Goal: Answer question/provide support: Share knowledge or assist other users

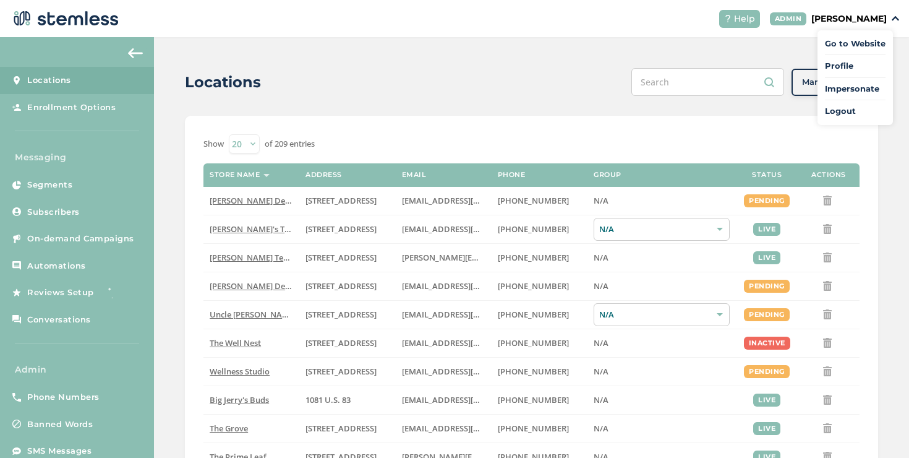
click at [845, 82] on ul "Go to Website Profile Impersonate Logout" at bounding box center [855, 77] width 75 height 95
click at [849, 26] on div "Help [PERSON_NAME]" at bounding box center [804, 19] width 190 height 18
click at [849, 18] on p "[PERSON_NAME]" at bounding box center [848, 18] width 75 height 13
click at [866, 84] on span "Impersonate" at bounding box center [855, 89] width 61 height 12
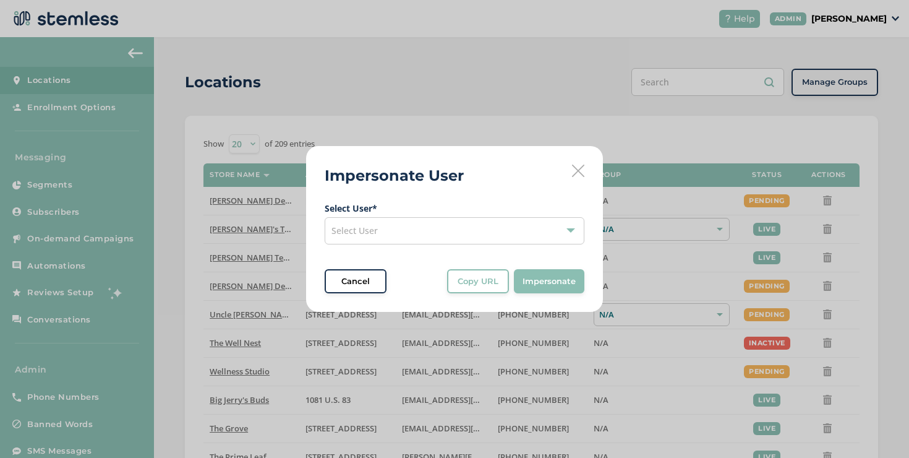
click at [409, 235] on div "Select User" at bounding box center [455, 230] width 260 height 27
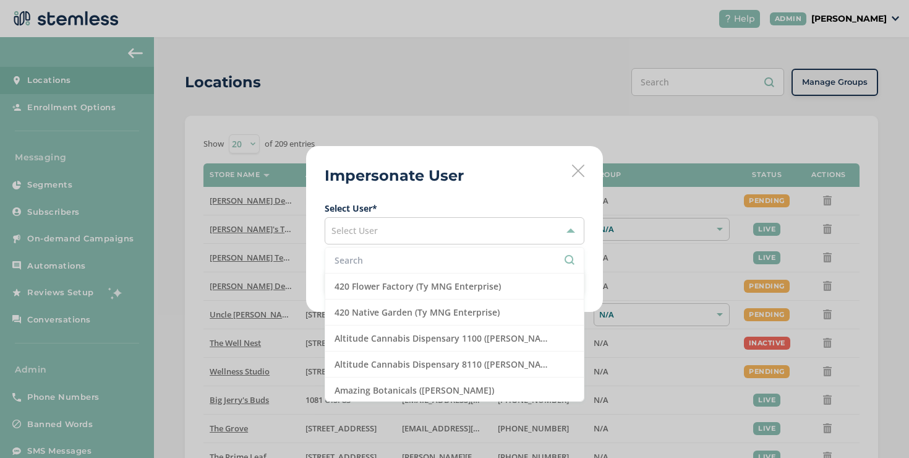
click at [398, 254] on input "text" at bounding box center [455, 260] width 240 height 13
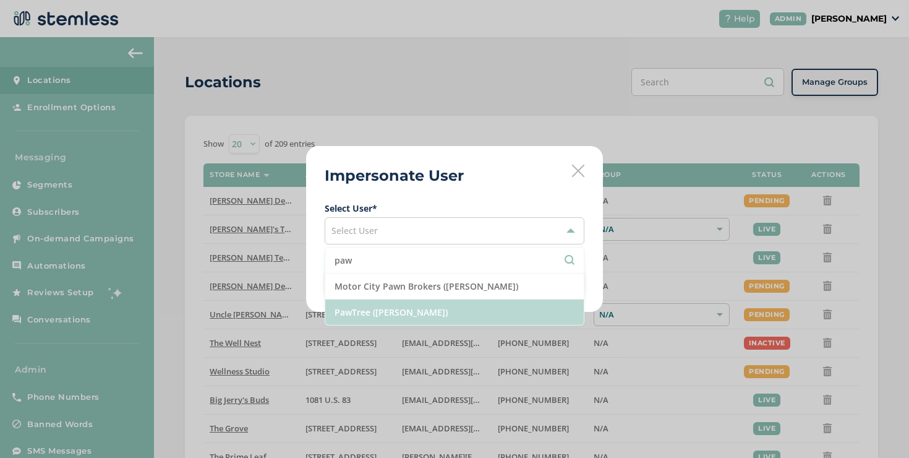
type input "paw"
click at [399, 307] on li "PawTree ([PERSON_NAME])" at bounding box center [454, 311] width 259 height 25
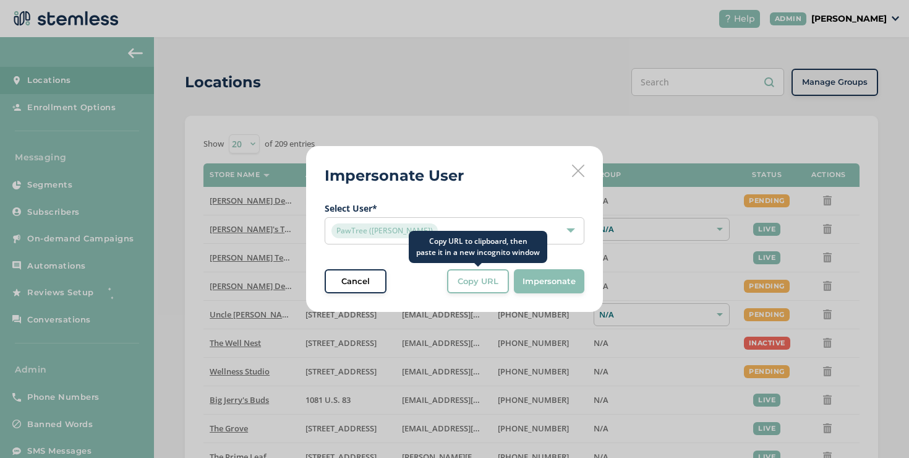
click at [477, 289] on button "Copy URL" at bounding box center [478, 281] width 62 height 25
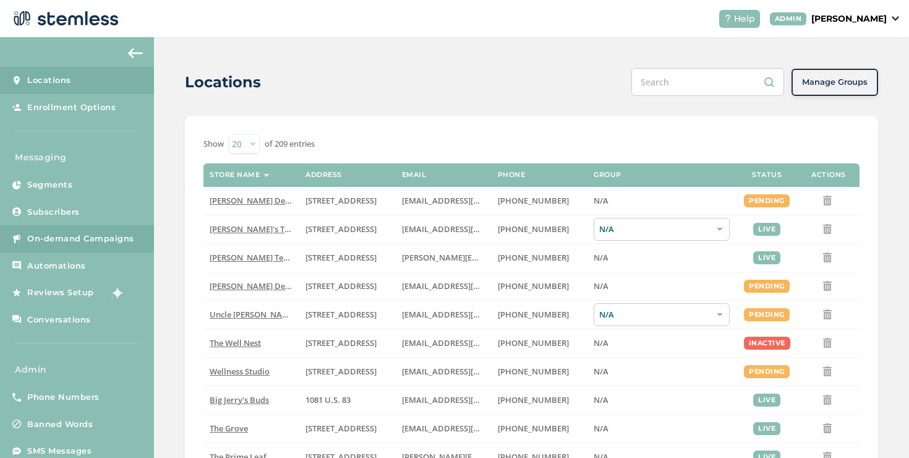
click at [121, 233] on span "On-demand Campaigns" at bounding box center [80, 239] width 107 height 12
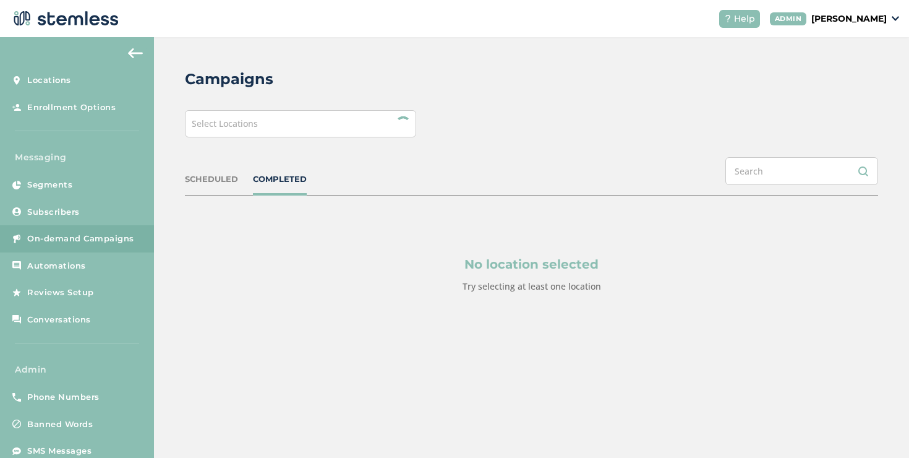
click at [276, 138] on div "Campaigns Select Locations SCHEDULED COMPLETED No location selected Try selecti…" at bounding box center [531, 210] width 755 height 346
click at [275, 130] on div "Select Locations" at bounding box center [300, 123] width 231 height 27
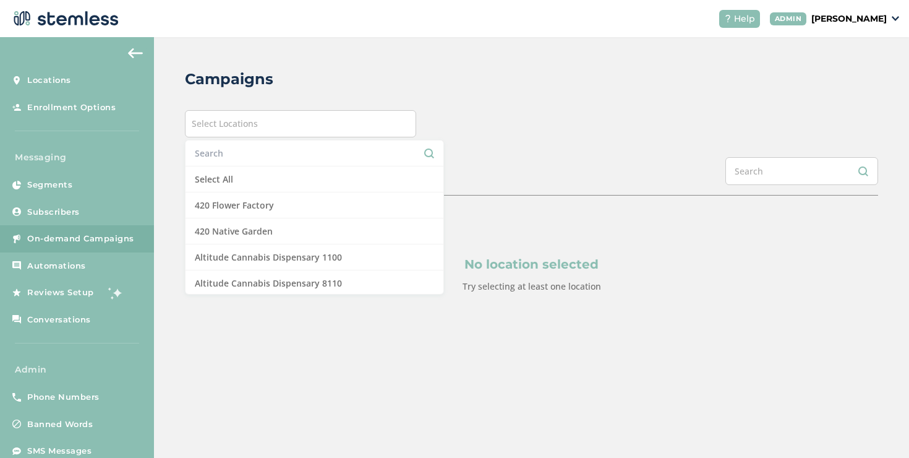
click at [263, 150] on input "text" at bounding box center [314, 153] width 239 height 13
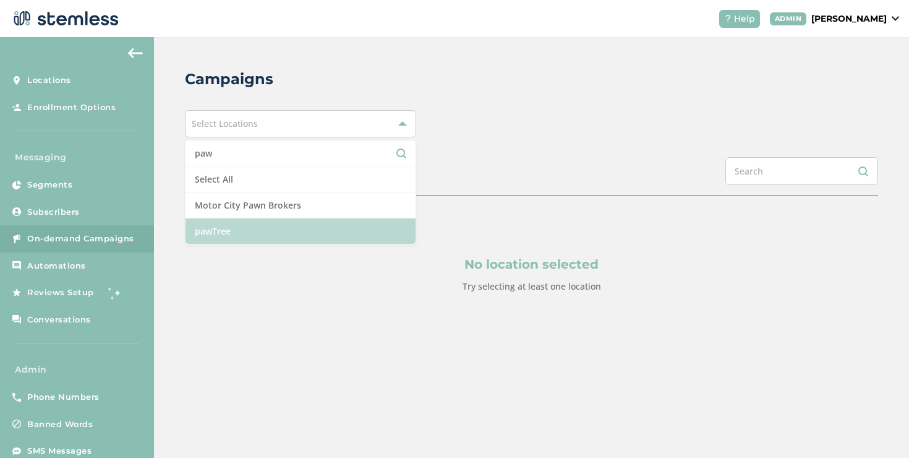
type input "paw"
click at [244, 237] on li "pawTree" at bounding box center [301, 230] width 230 height 25
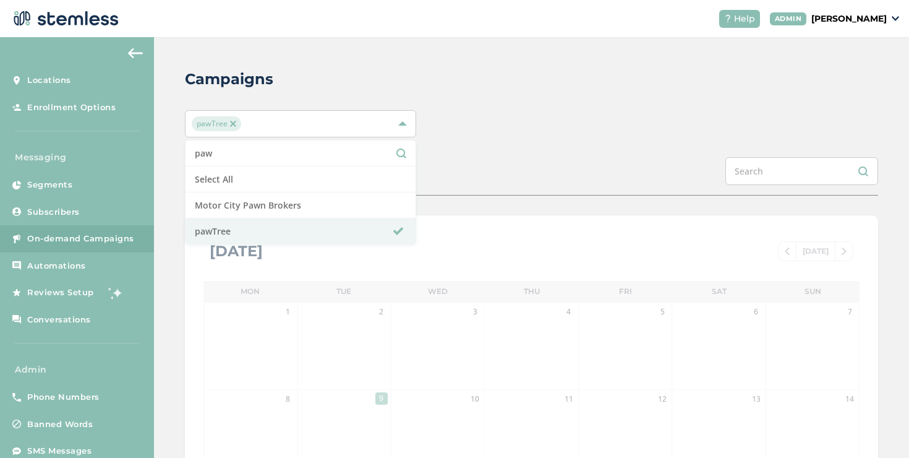
click at [490, 179] on div "SCHEDULED COMPLETED" at bounding box center [531, 176] width 693 height 38
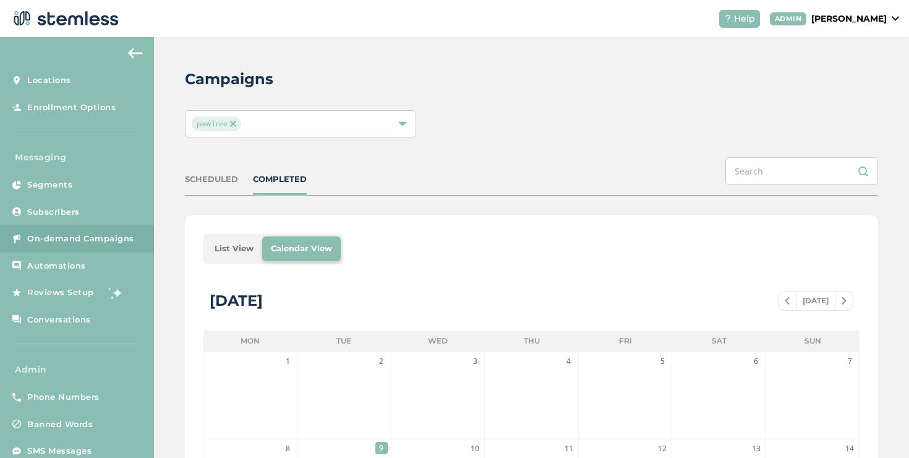
click at [250, 238] on li "List View" at bounding box center [234, 248] width 56 height 25
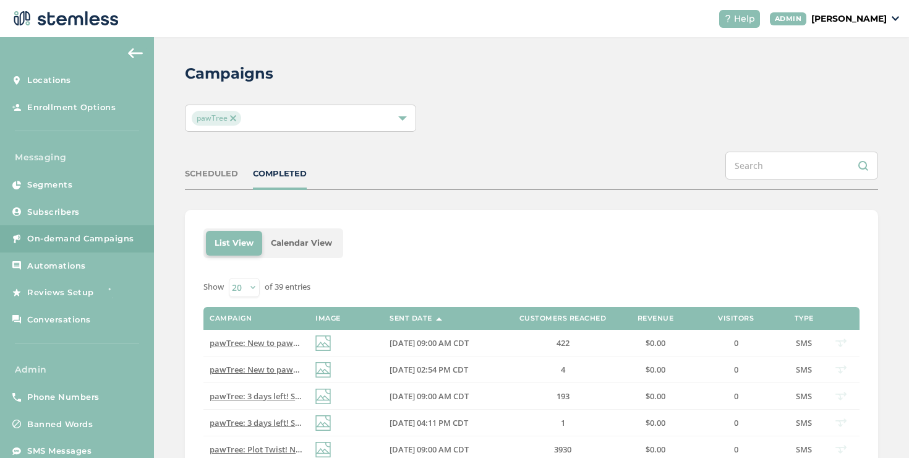
scroll to position [14, 0]
